Goal: Contribute content: Add original content to the website for others to see

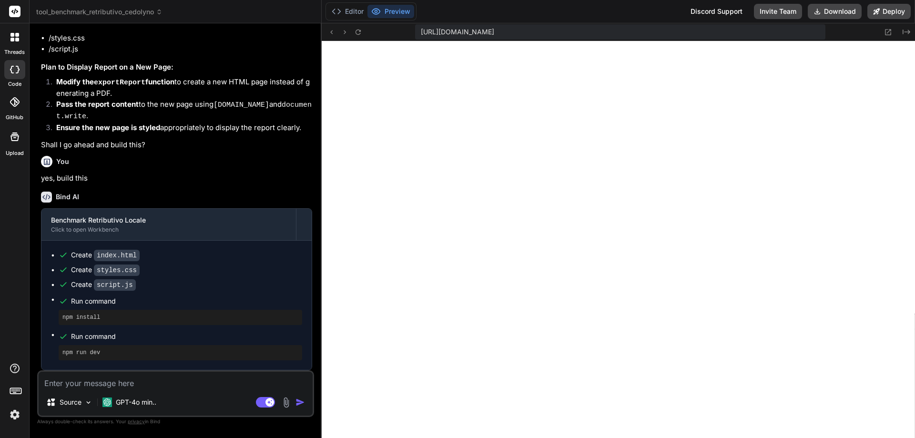
scroll to position [1282, 0]
click at [389, 10] on button "Preview" at bounding box center [390, 11] width 47 height 13
drag, startPoint x: 358, startPoint y: 32, endPoint x: 364, endPoint y: 39, distance: 8.8
click at [359, 34] on icon at bounding box center [358, 32] width 8 height 8
click at [122, 8] on span "tool_benchmark_retributivo_cedolyno" at bounding box center [99, 12] width 126 height 10
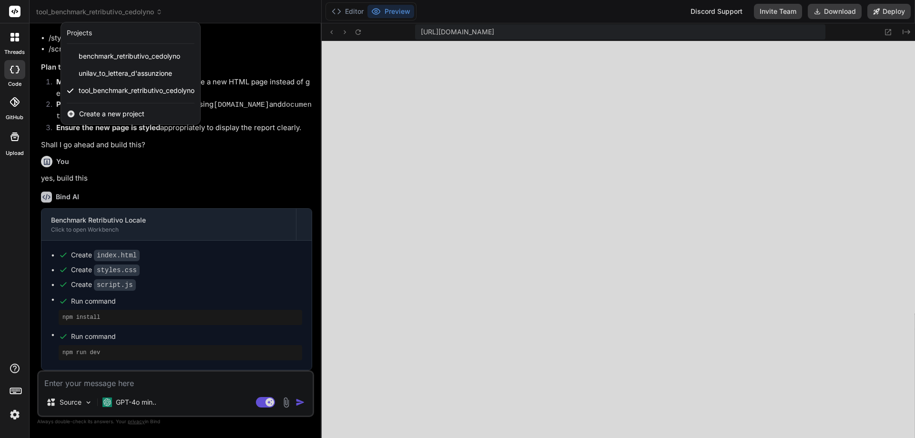
click at [91, 116] on span "Create a new project" at bounding box center [111, 114] width 65 height 10
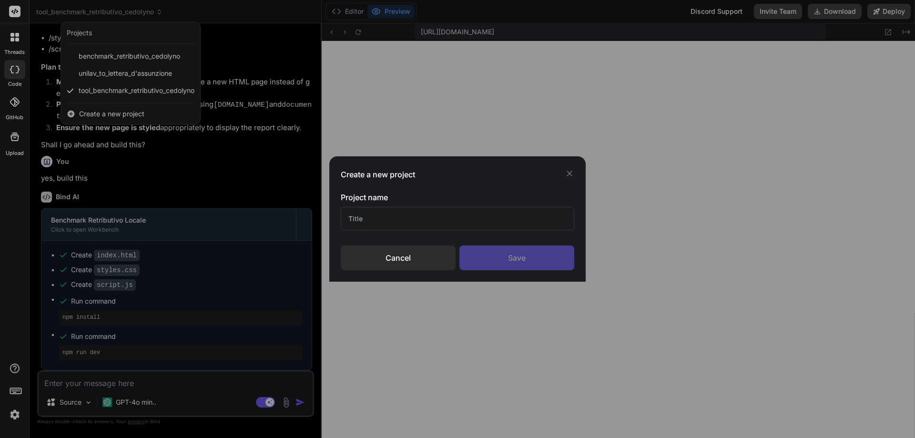
click at [418, 221] on input "text" at bounding box center [457, 218] width 233 height 23
type input "A"
type input "Rendicontazione Cedolyno"
click at [528, 260] on div "Save" at bounding box center [516, 257] width 115 height 25
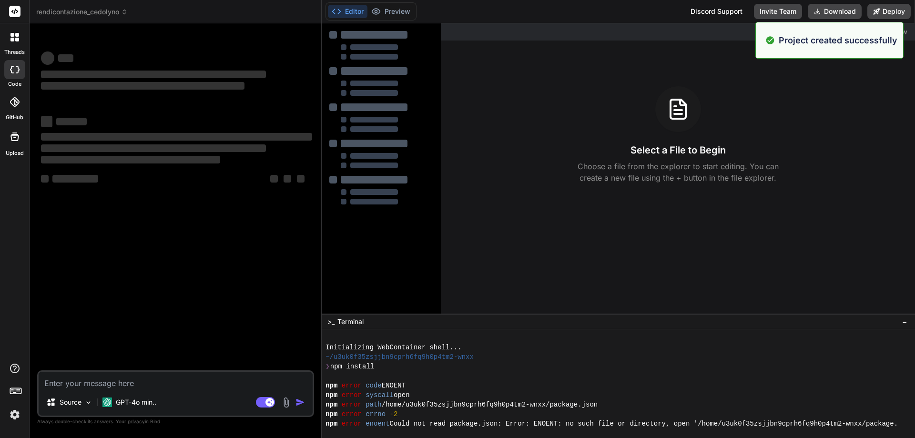
scroll to position [0, 0]
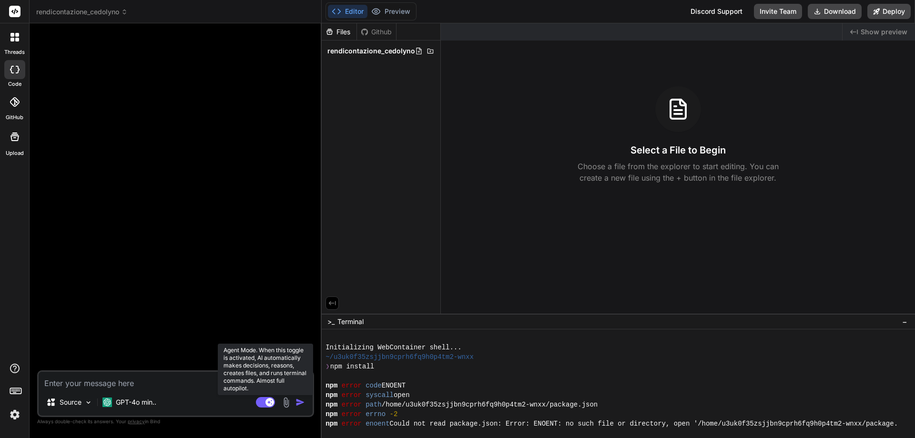
click at [266, 401] on rect at bounding box center [269, 402] width 9 height 9
type textarea "x"
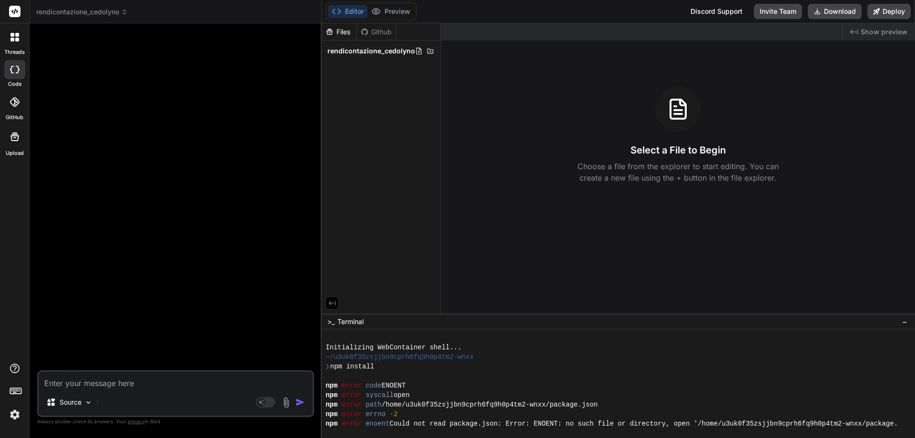
paste textarea "Loremi dolorsit: Ametconsec adip-elitse – Doeiusmodtempor i Utlaboreetdol Magna…"
type textarea "Loremi dolorsit: Ametconsec adip-elitse – Doeiusmodtempor i Utlaboreetdol Magna…"
type textarea "x"
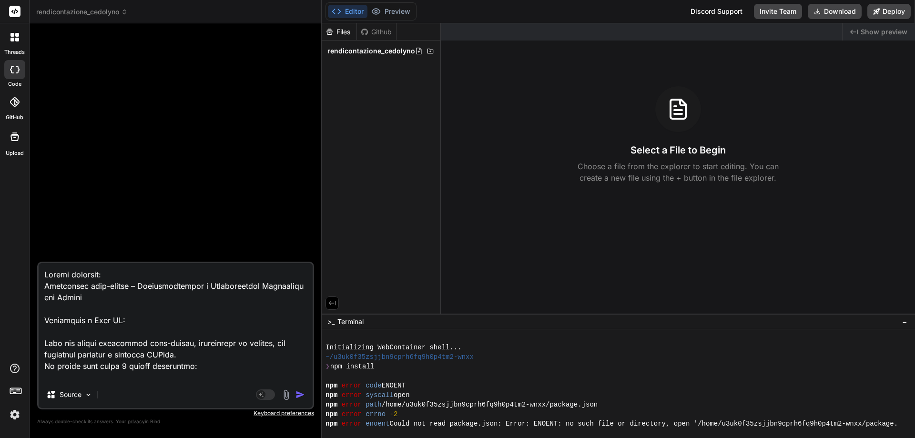
scroll to position [836, 0]
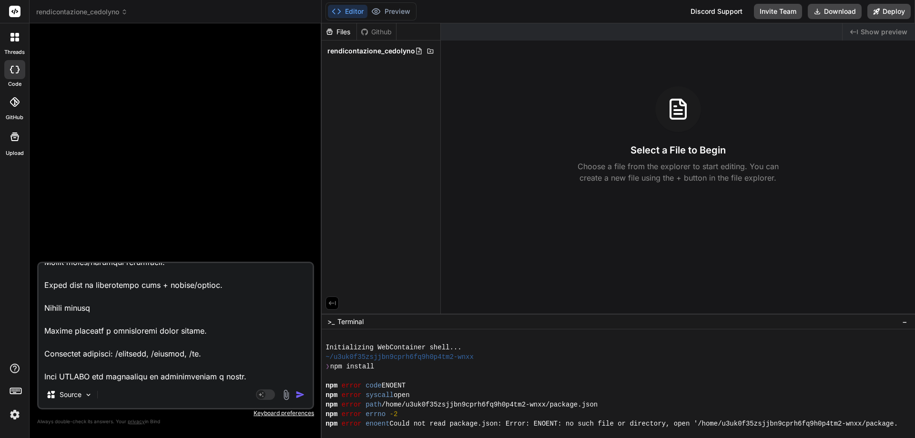
type textarea "Loremi dolorsit: Ametconsec adip-elitse – Doeiusmodtempor i Utlaboreetdol Magna…"
click at [300, 393] on img "button" at bounding box center [300, 395] width 10 height 10
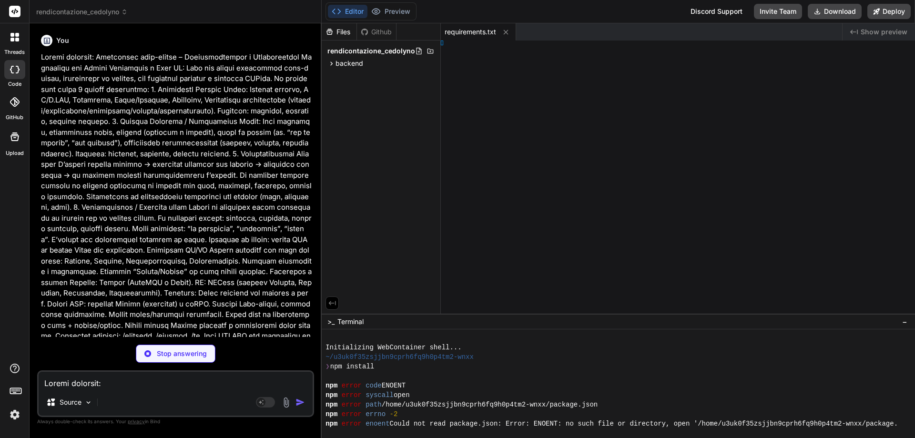
type textarea "x"
type textarea "b.close()"
type textarea "x"
type textarea "None"
type textarea "x"
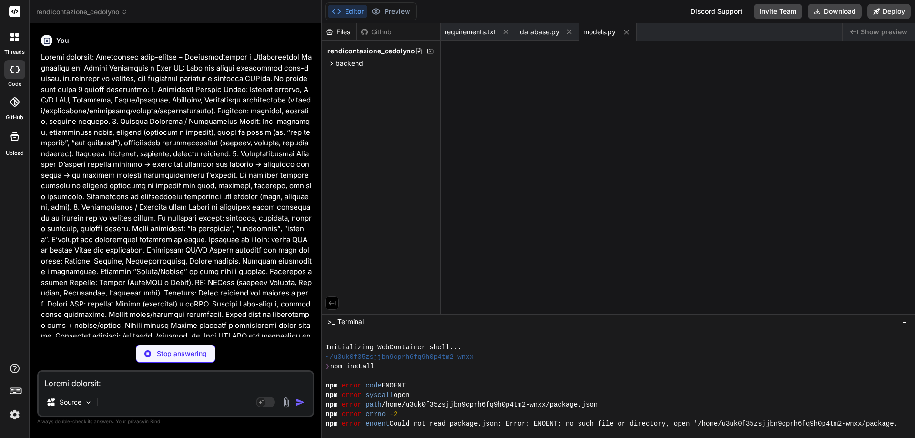
type textarea "b_invoice"
type textarea "x"
type textarea "2.0" } }"
type textarea "x"
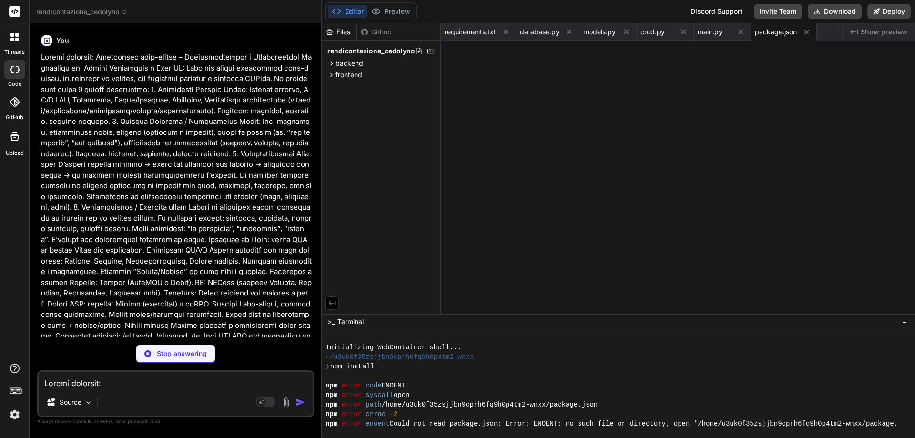
type textarea "</html>"
type textarea "x"
type textarea "de>, )"
type textarea "x"
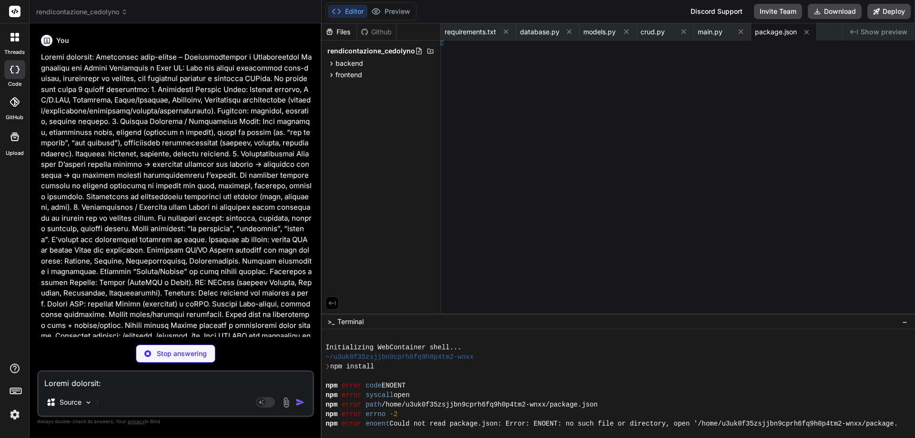
type textarea "api;"
type textarea "x"
type textarea "r;"
type textarea "x"
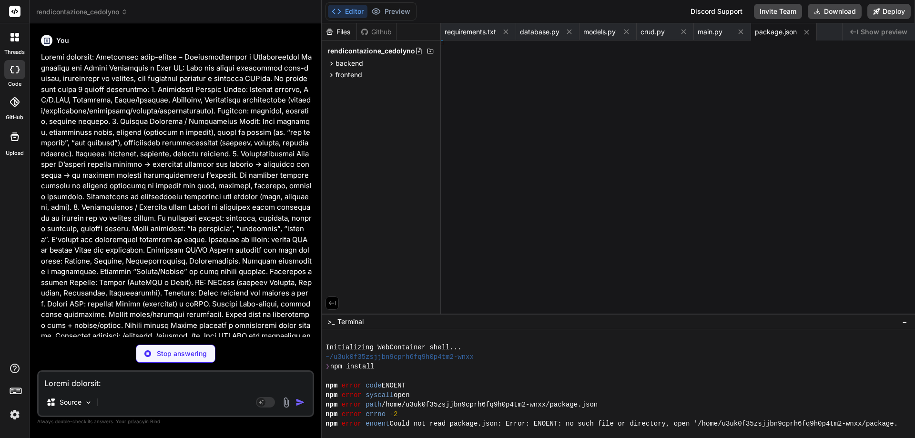
type textarea "Table;"
type textarea "x"
type textarea "nts;"
type textarea "x"
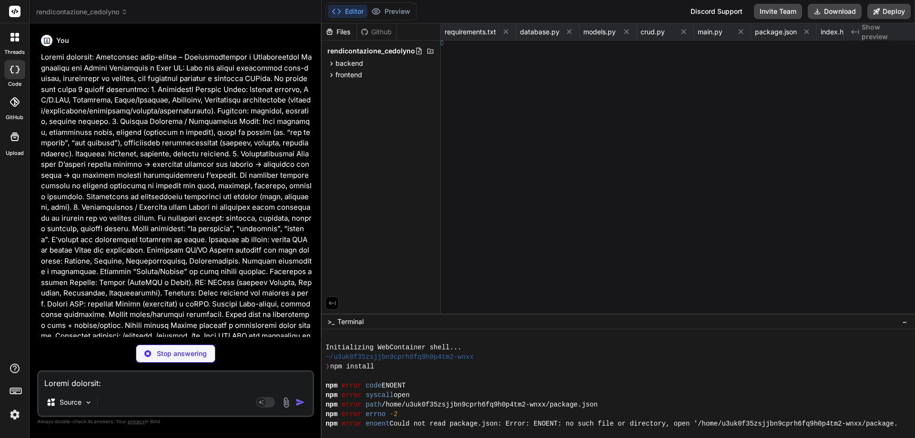
type textarea "ting;"
type textarea "x"
type textarea "ing;"
type textarea "x"
type textarea "wser."
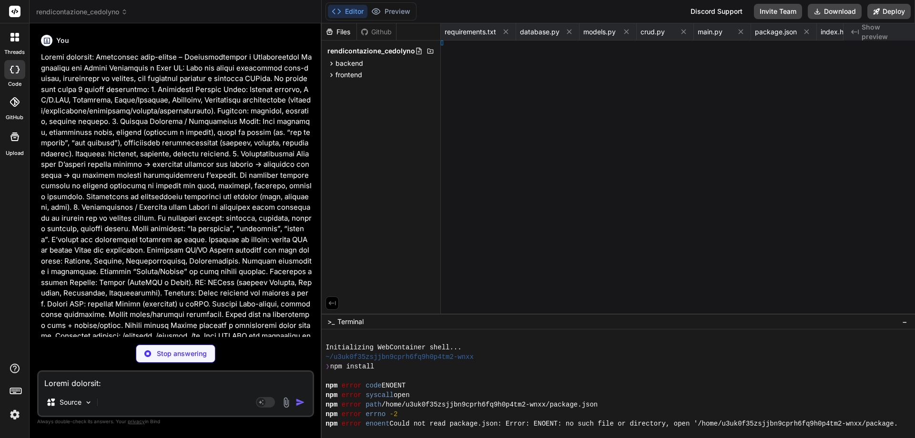
type textarea "x"
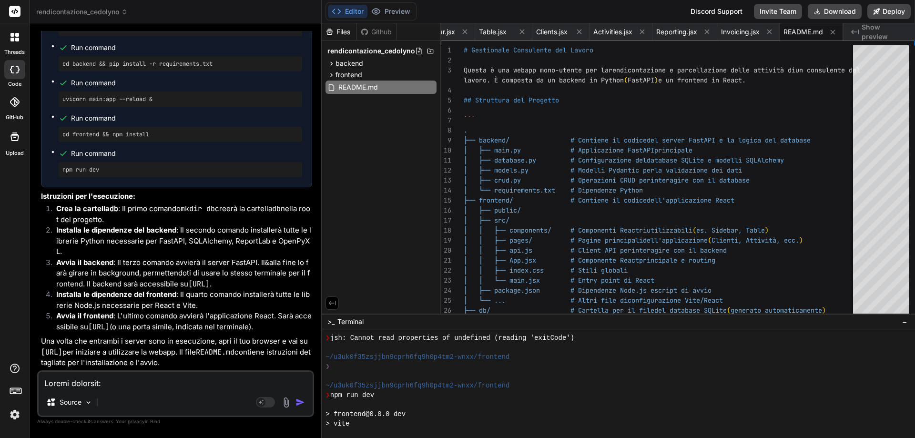
scroll to position [1239, 0]
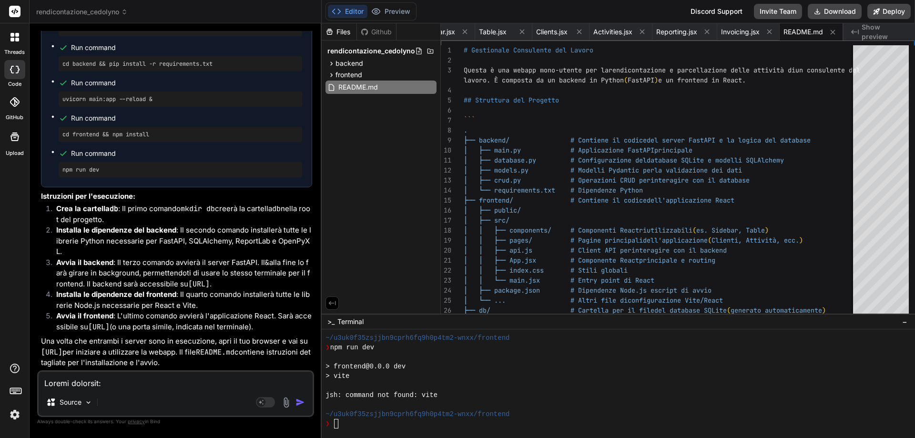
click at [334, 425] on textarea "Terminal input" at bounding box center [335, 424] width 4 height 10
drag, startPoint x: 39, startPoint y: 352, endPoint x: 130, endPoint y: 349, distance: 90.6
click at [130, 349] on div "You Bind AI Certamente! Creerò una webapp gestionale mono-utente completa con u…" at bounding box center [176, 200] width 275 height 339
copy code "[URL]"
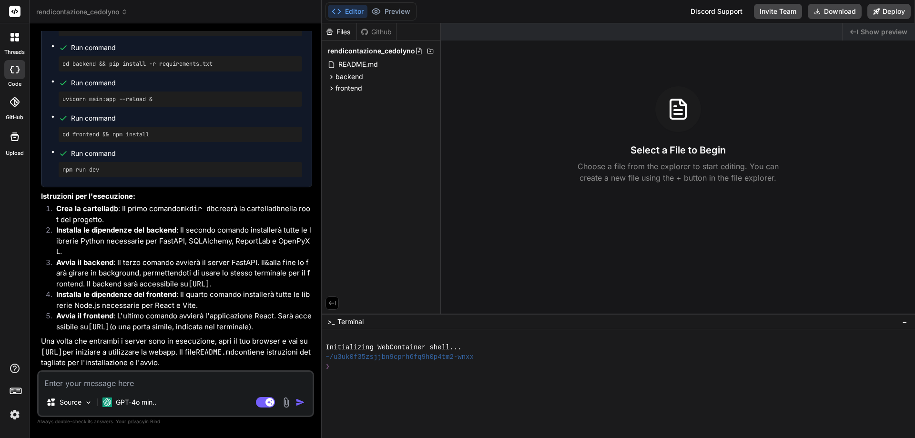
scroll to position [1230, 0]
click at [10, 39] on icon at bounding box center [12, 40] width 4 height 4
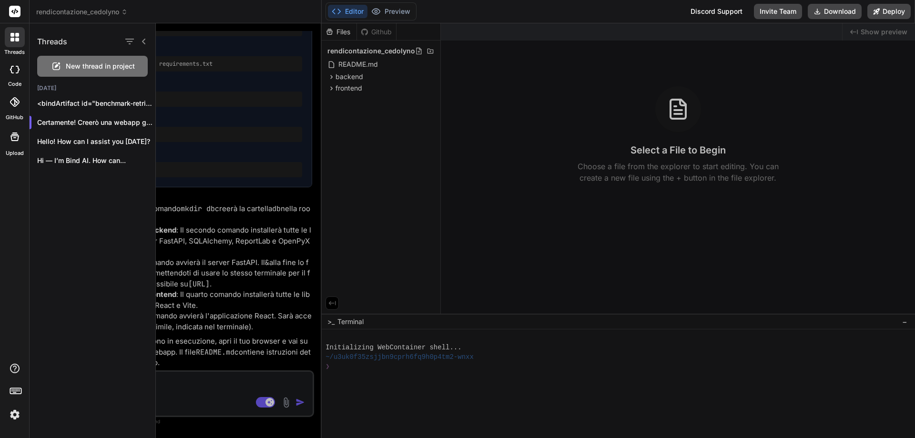
click at [16, 143] on div at bounding box center [14, 136] width 23 height 23
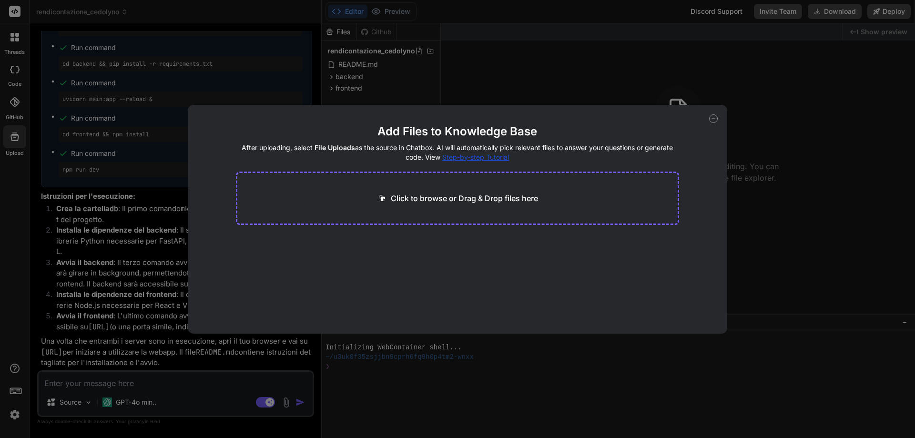
click at [712, 117] on icon at bounding box center [713, 118] width 9 height 9
type textarea "x"
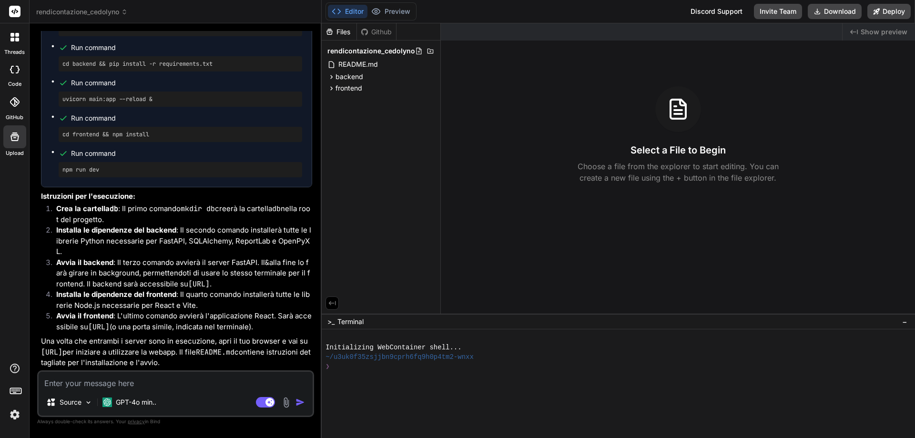
click at [16, 391] on rect at bounding box center [16, 391] width 1 height 1
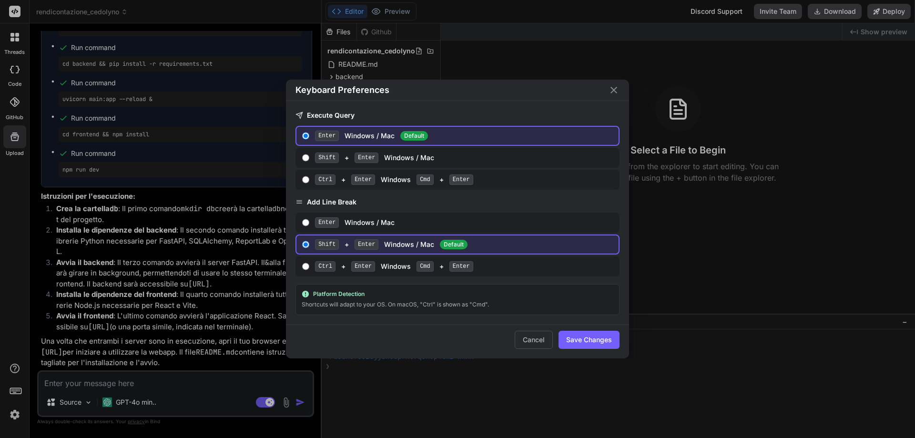
click at [16, 391] on div "Keyboard Preferences Execute Query Enter Windows / Mac Default Shift + Enter Wi…" at bounding box center [457, 219] width 915 height 438
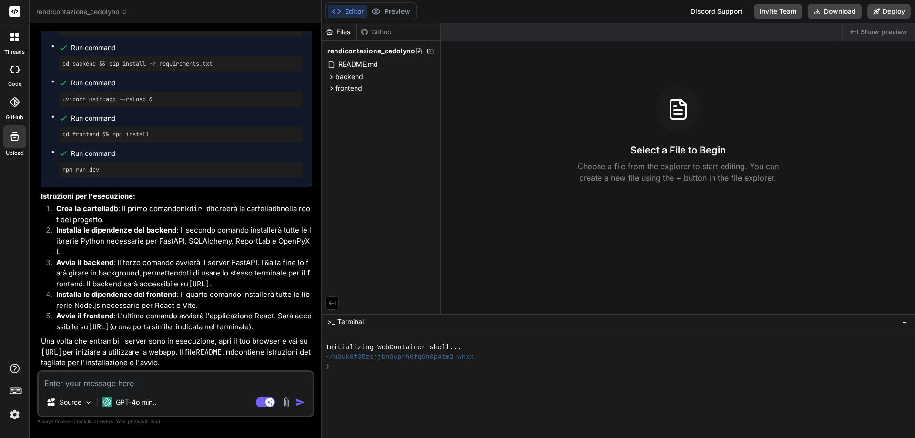
click at [18, 414] on img at bounding box center [15, 414] width 16 height 16
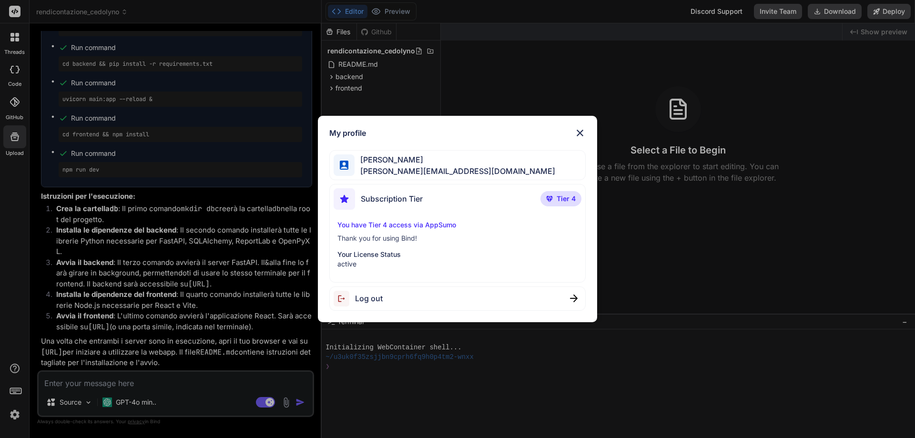
click at [18, 414] on div "My profile Alessandro Romeo alessandro.romeo@consulromeo.it Subscription Tier T…" at bounding box center [457, 219] width 915 height 438
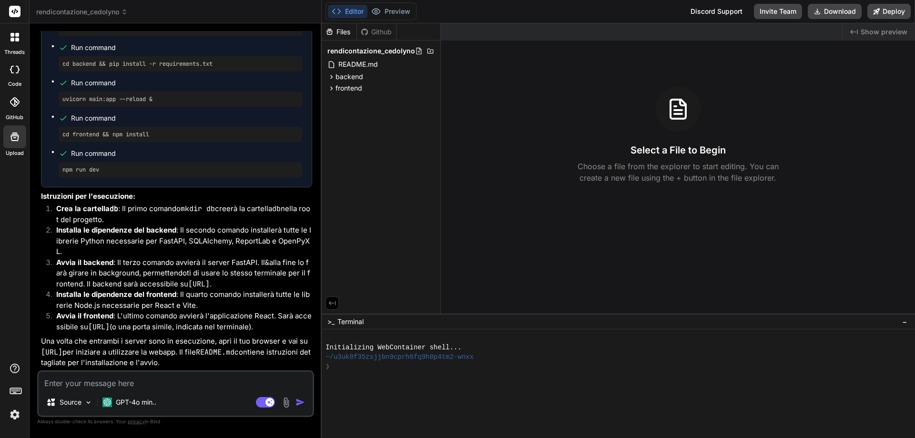
click at [402, 239] on div "Files Github rendicontazione_cedolyno README.md backend crud.py database.py mai…" at bounding box center [381, 168] width 119 height 290
